Goal: Navigation & Orientation: Find specific page/section

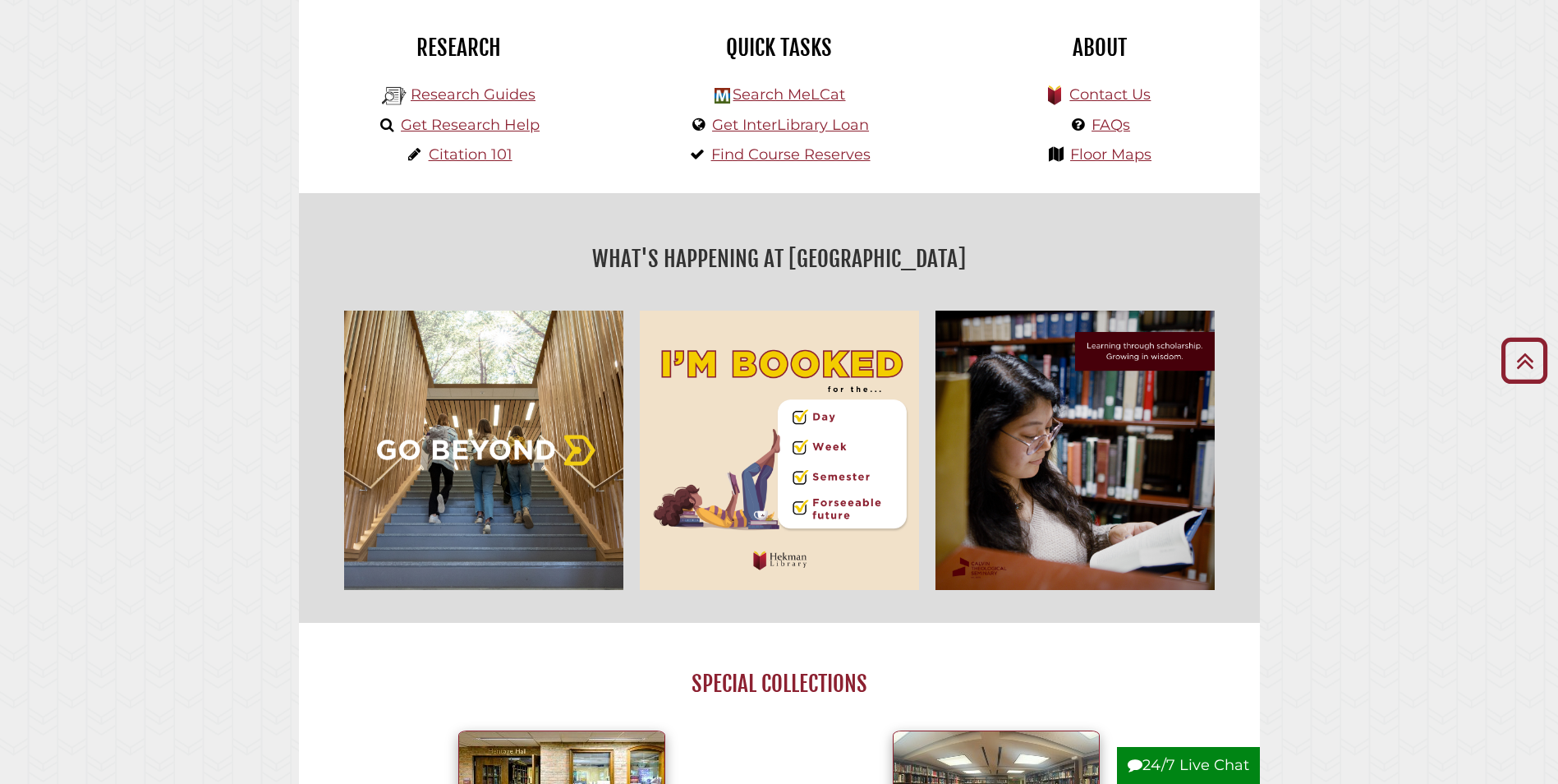
scroll to position [328, 0]
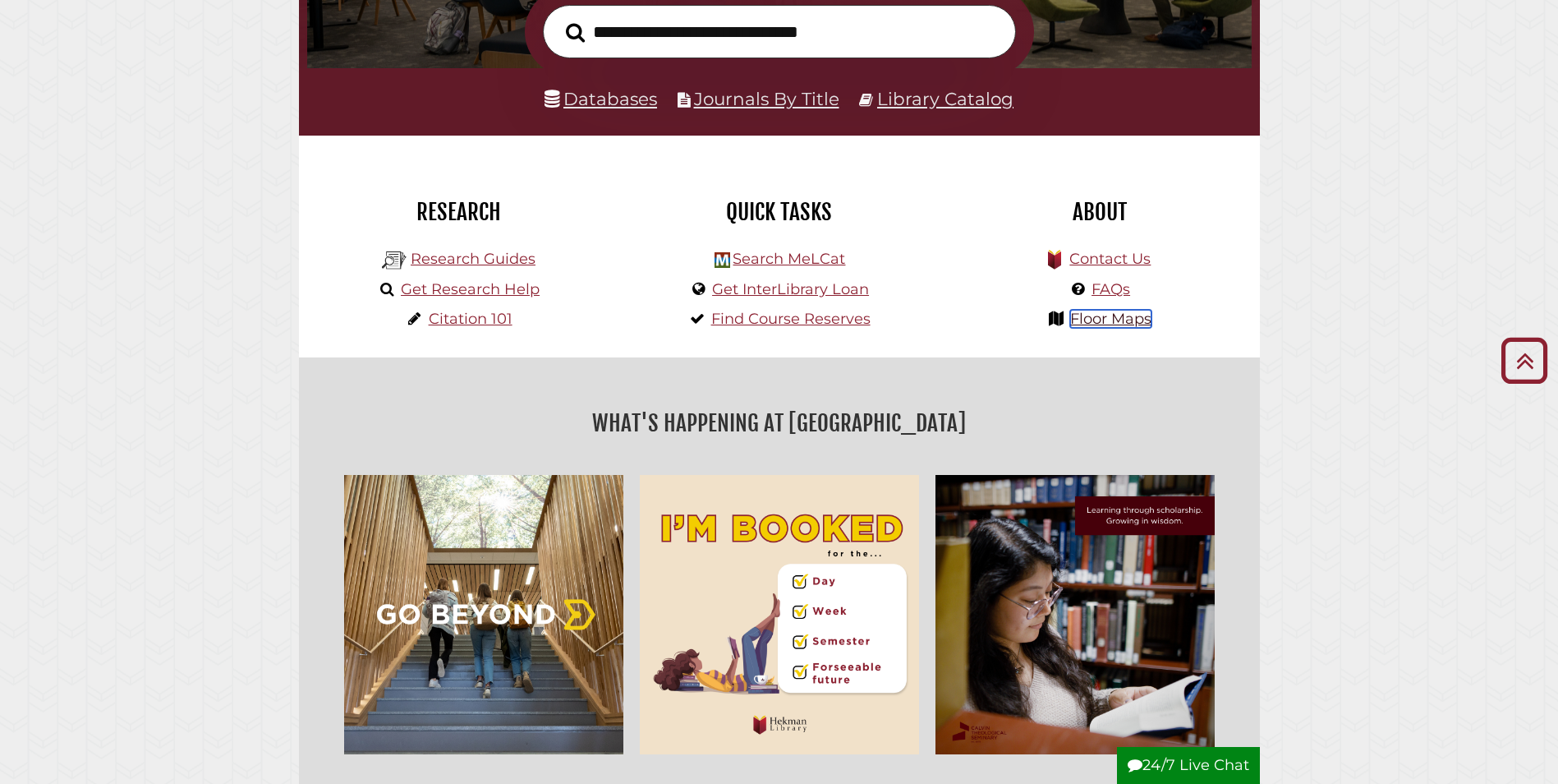
click at [1118, 318] on link "Floor Maps" at bounding box center [1110, 319] width 82 height 18
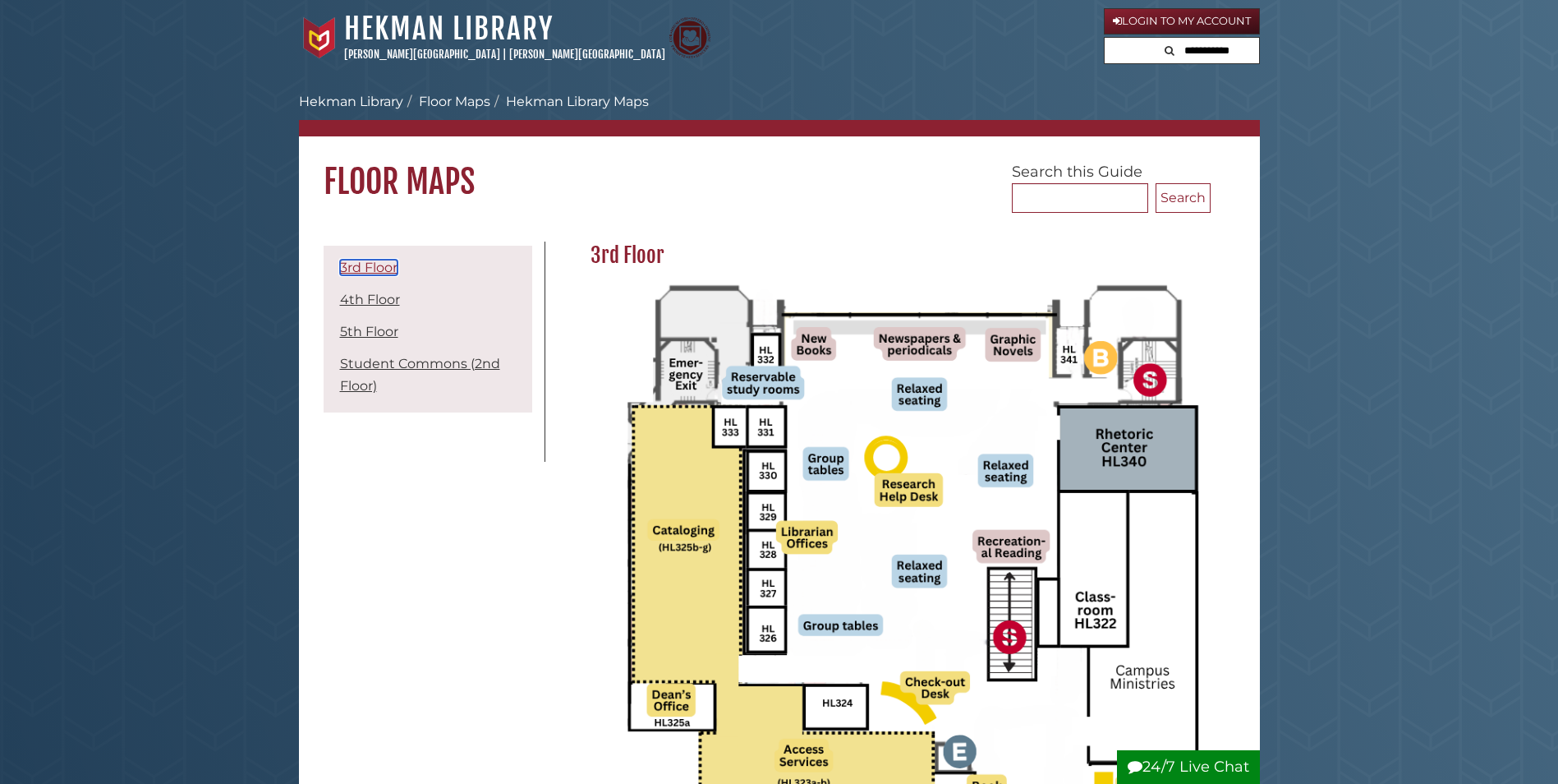
click at [366, 265] on link "3rd Floor" at bounding box center [369, 267] width 58 height 16
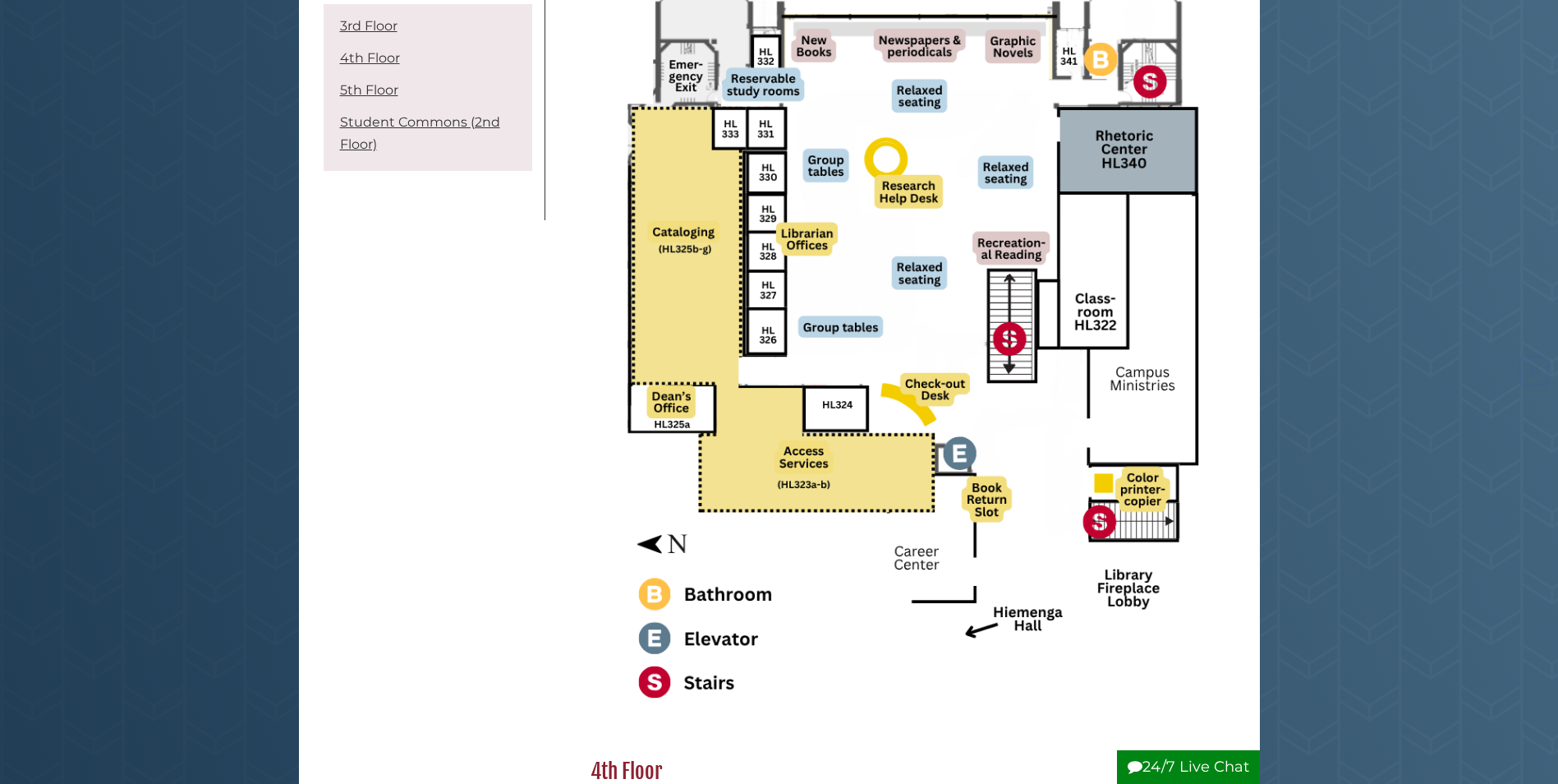
scroll to position [324, 0]
